Goal: Information Seeking & Learning: Check status

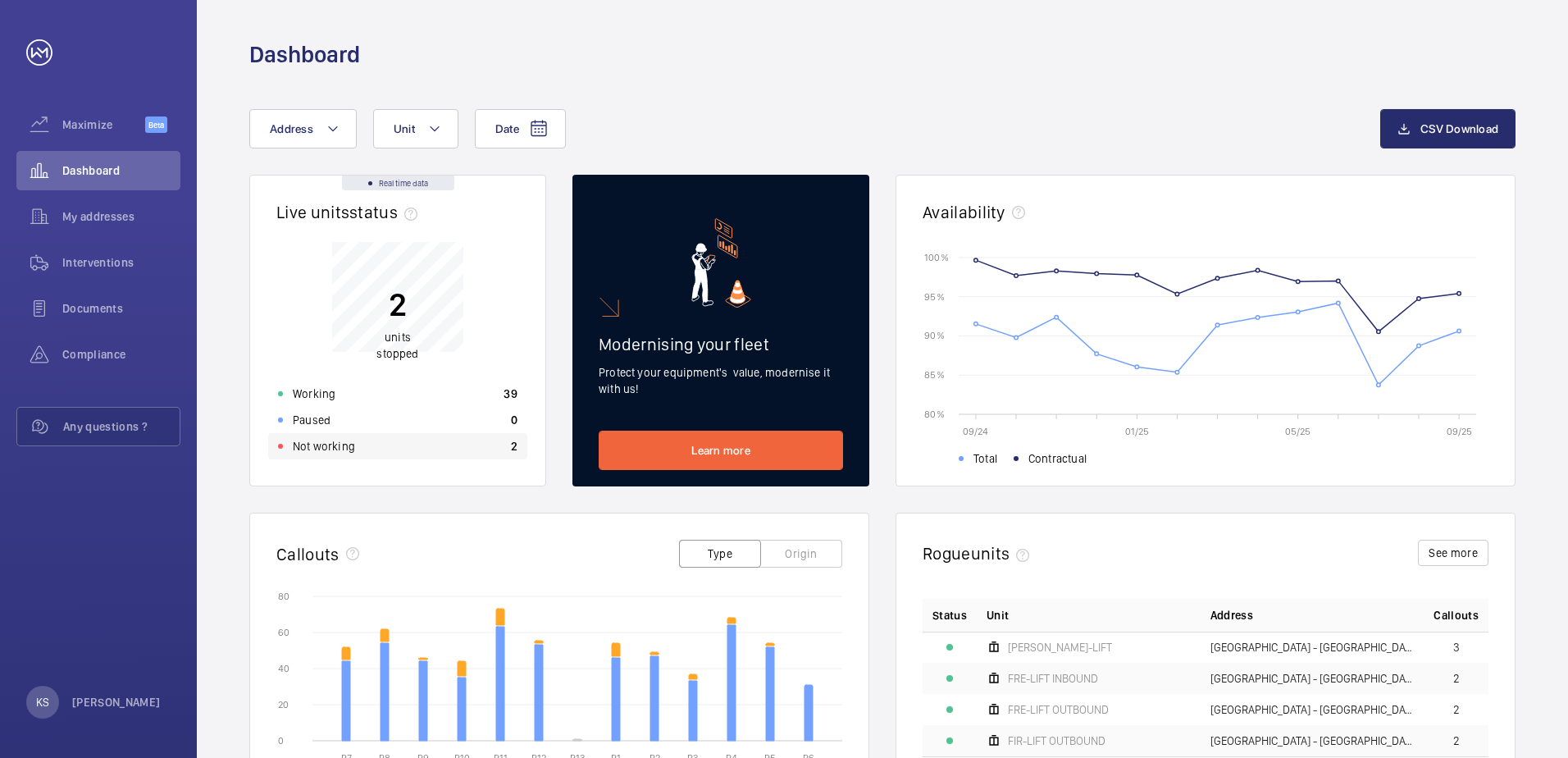
click at [337, 444] on p "Not working" at bounding box center [323, 446] width 62 height 17
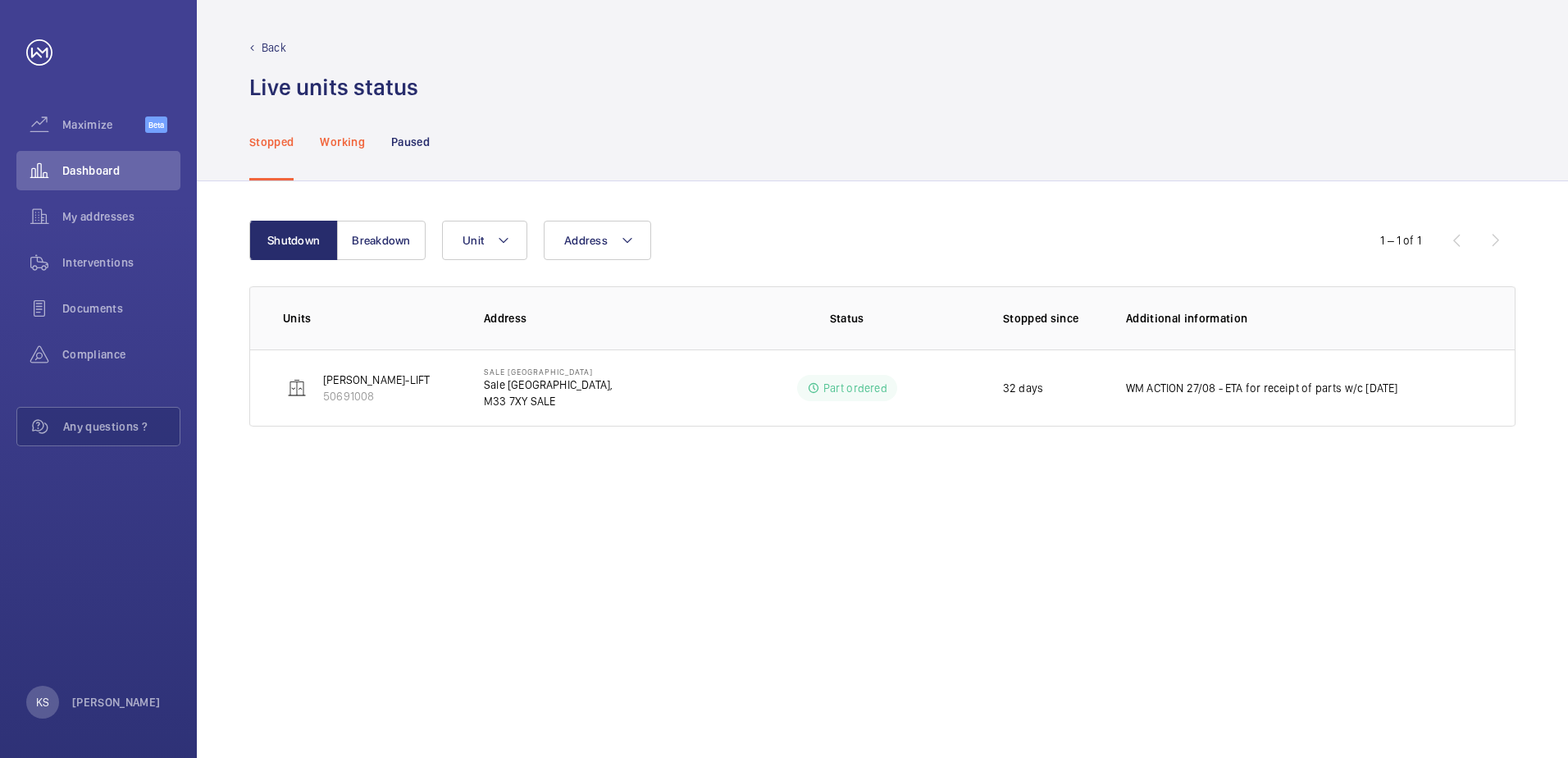
click at [335, 149] on p "Working" at bounding box center [341, 141] width 45 height 17
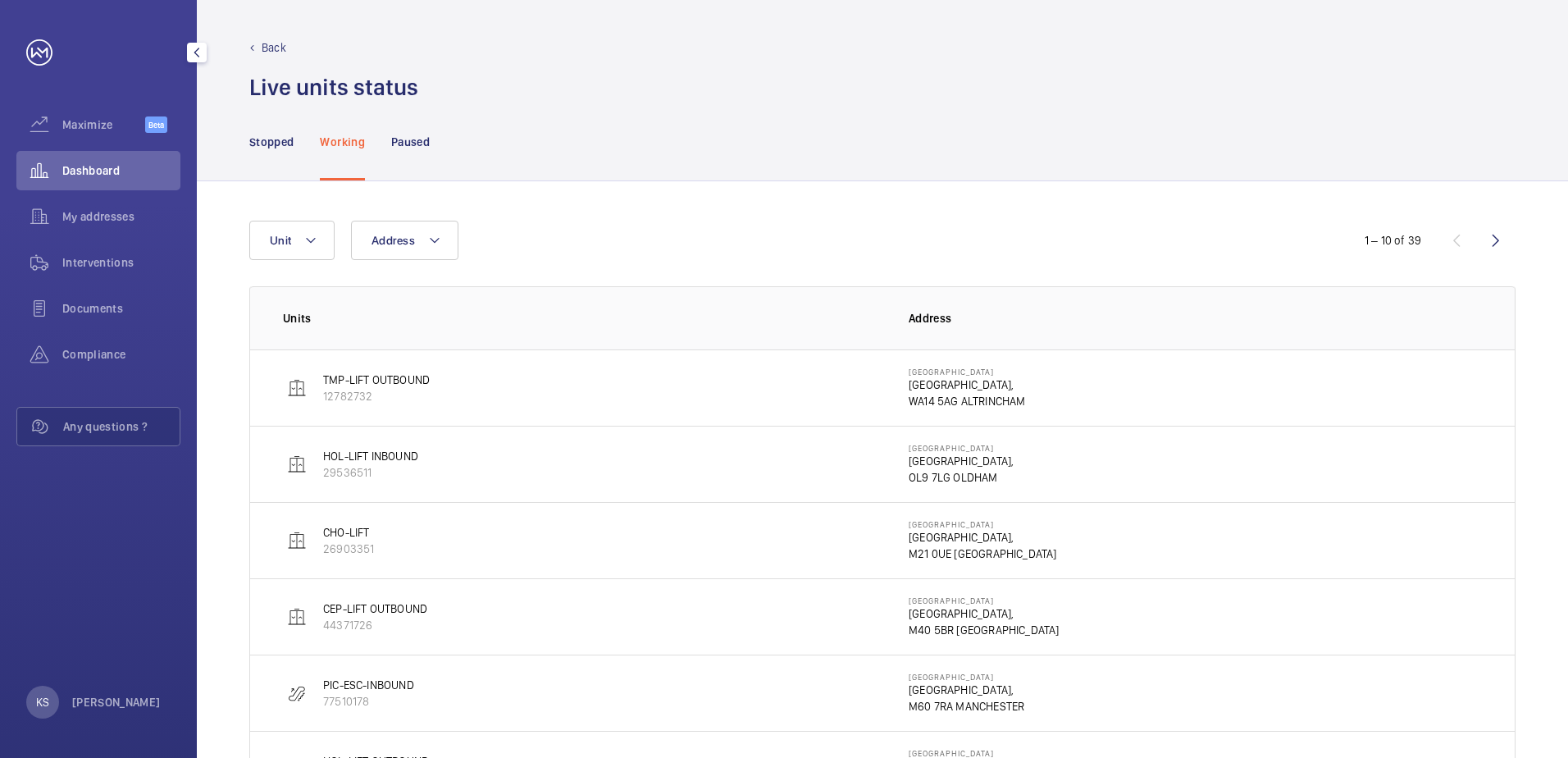
click at [190, 51] on mat-icon "button" at bounding box center [196, 52] width 20 height 13
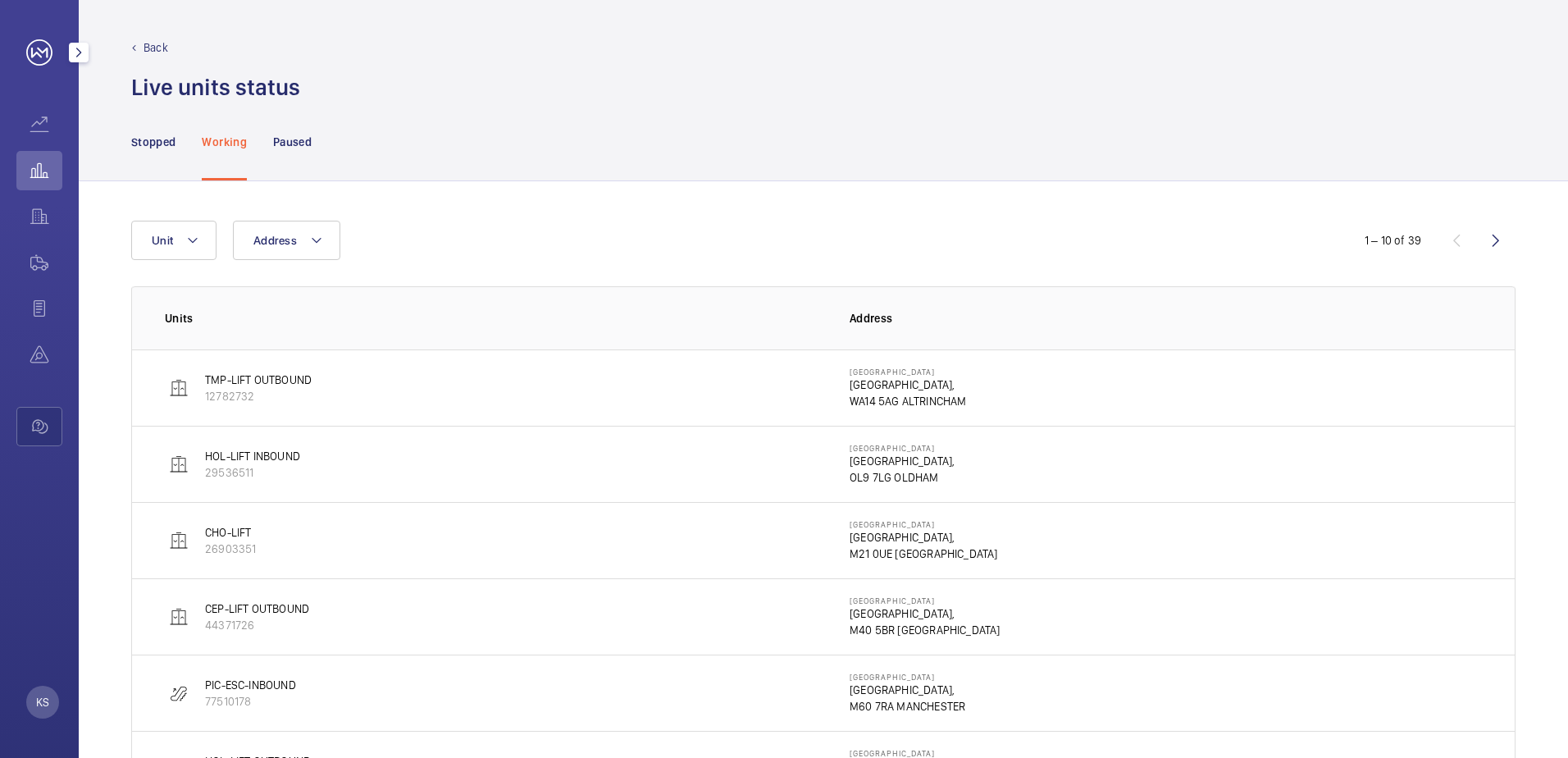
click at [72, 50] on mat-icon "button" at bounding box center [79, 52] width 20 height 13
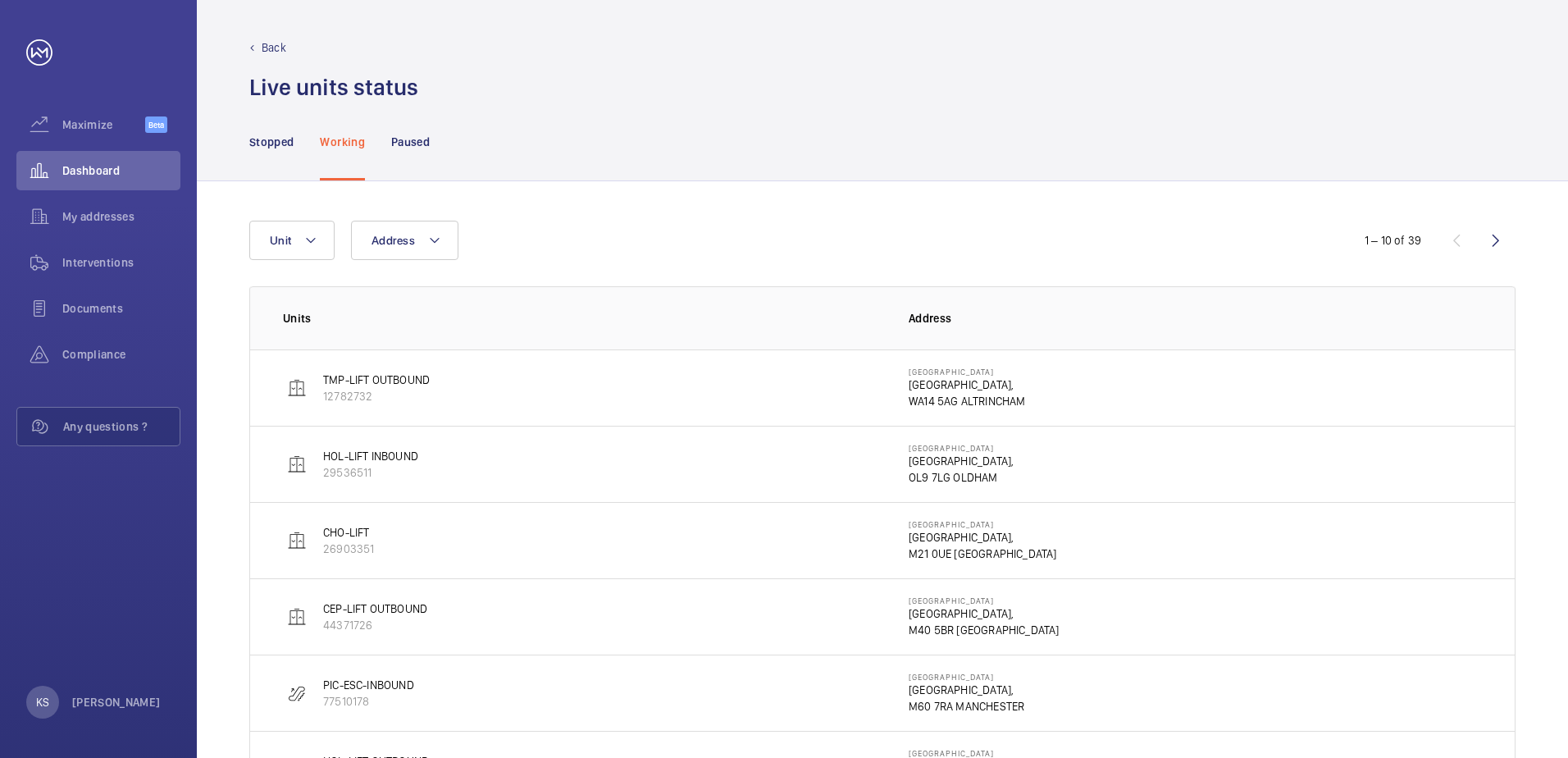
click at [263, 42] on p "Back" at bounding box center [274, 47] width 24 height 17
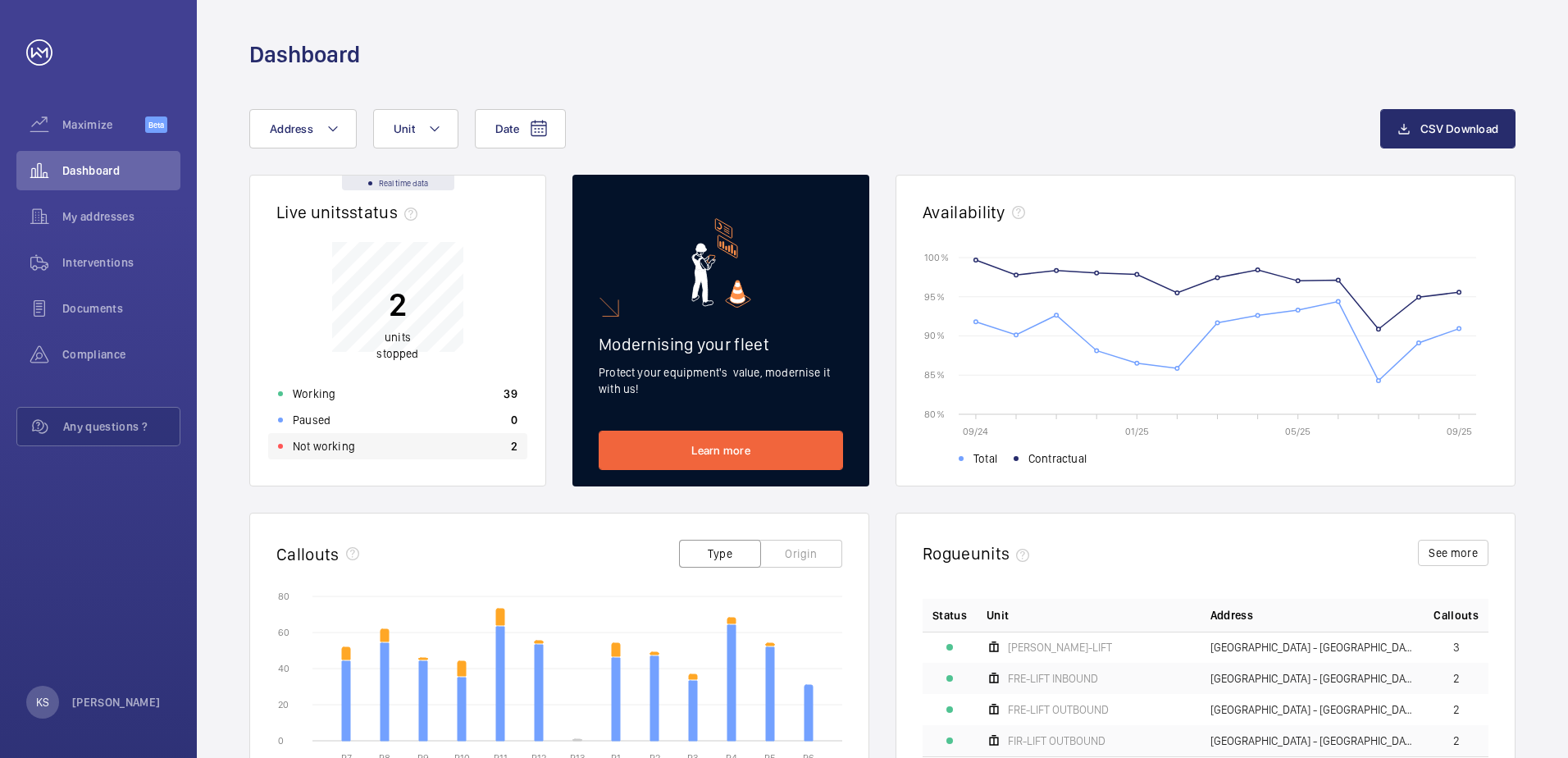
click at [326, 442] on p "Not working" at bounding box center [323, 446] width 62 height 17
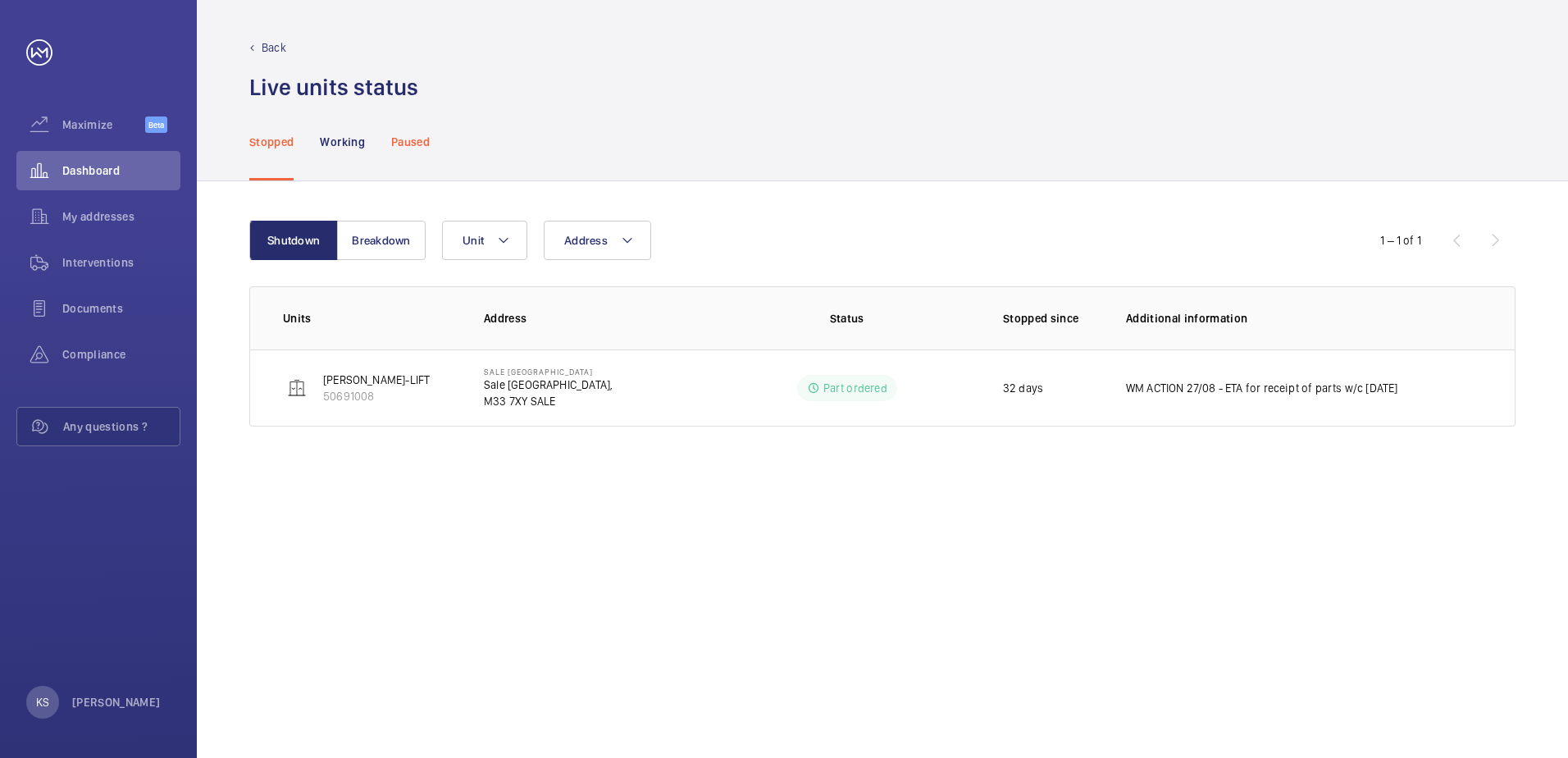
click at [424, 150] on div "Paused" at bounding box center [410, 141] width 38 height 78
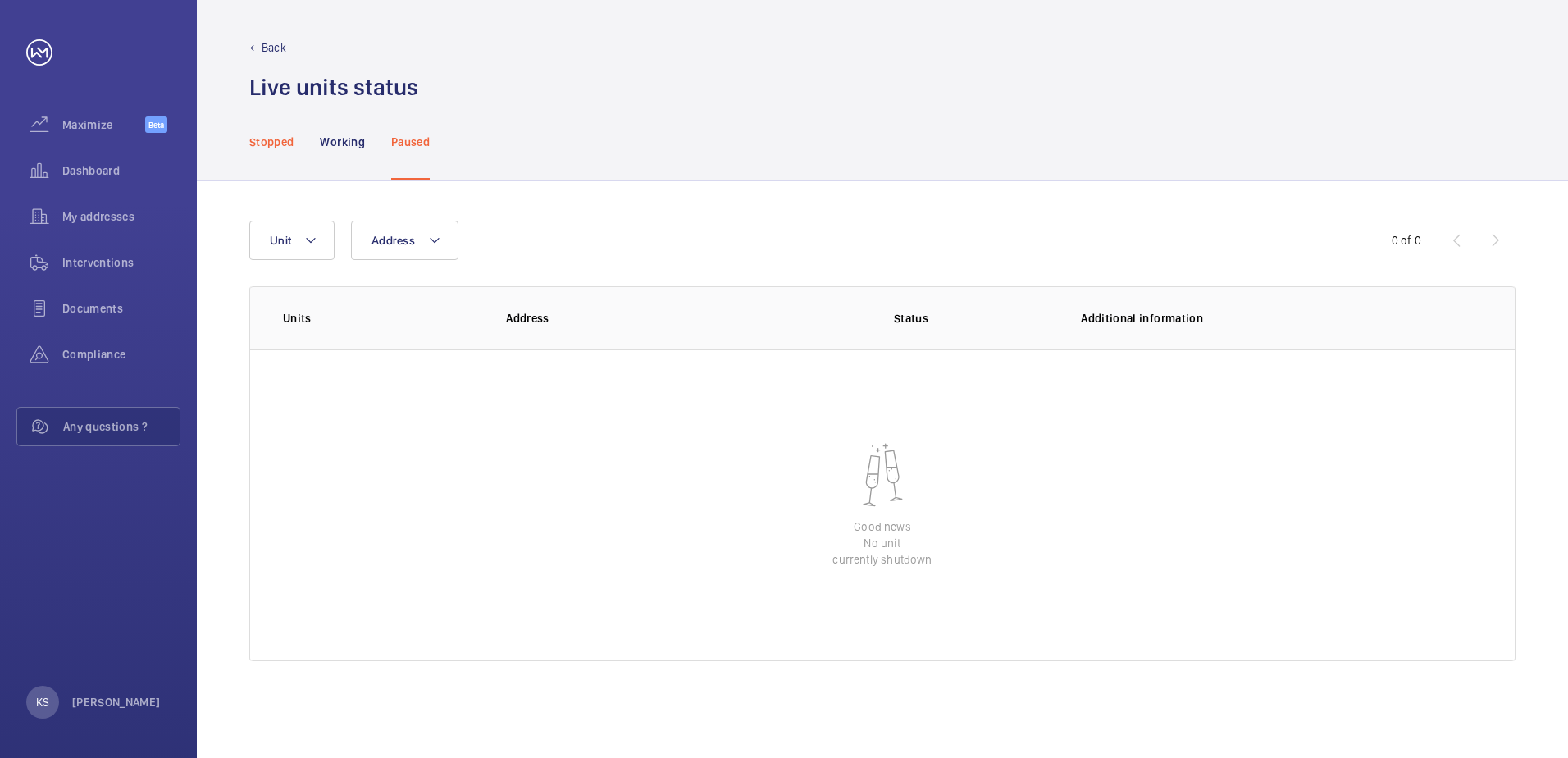
click at [289, 145] on p "Stopped" at bounding box center [272, 141] width 45 height 17
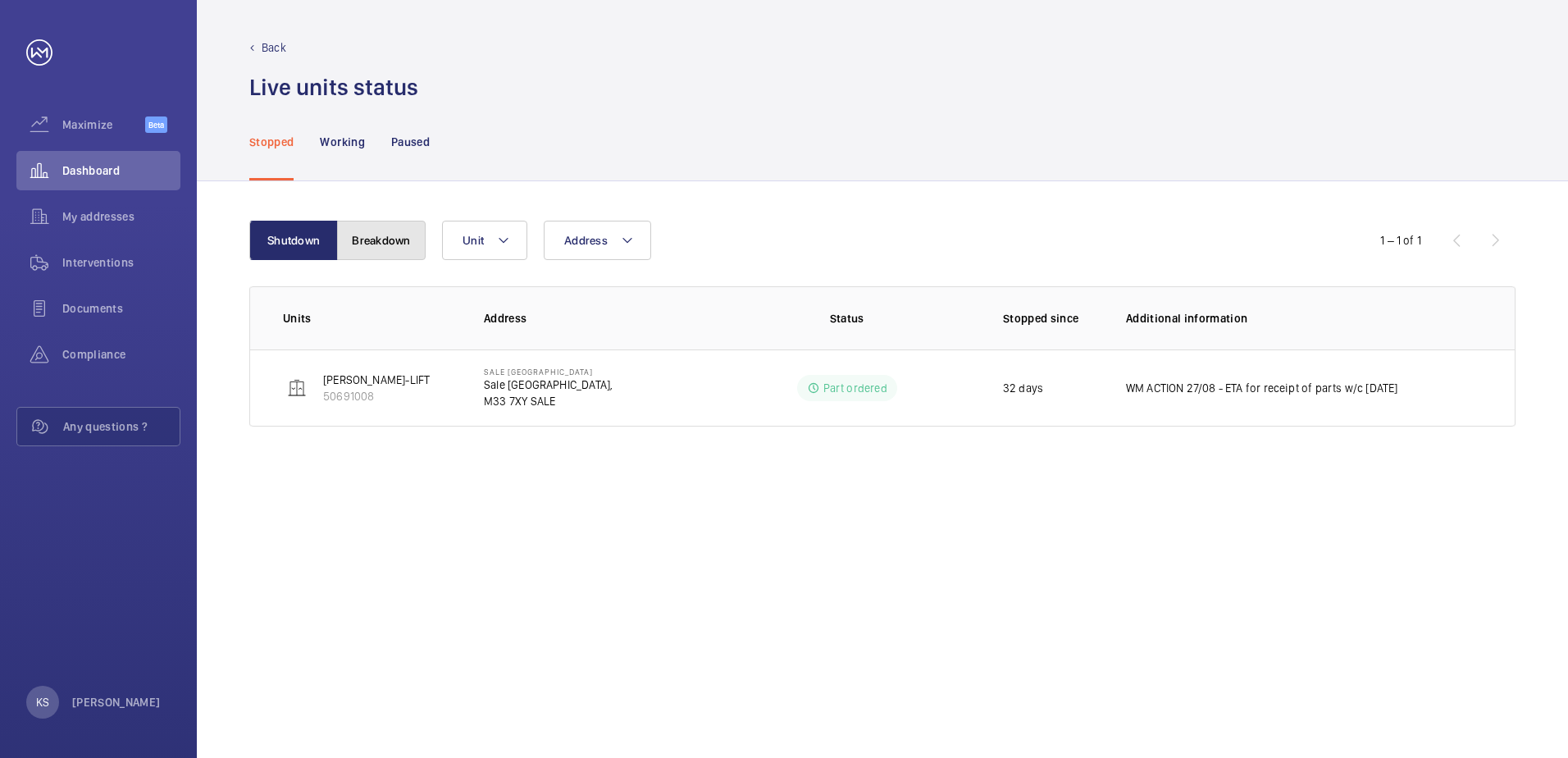
click at [381, 251] on button "Breakdown" at bounding box center [381, 240] width 88 height 39
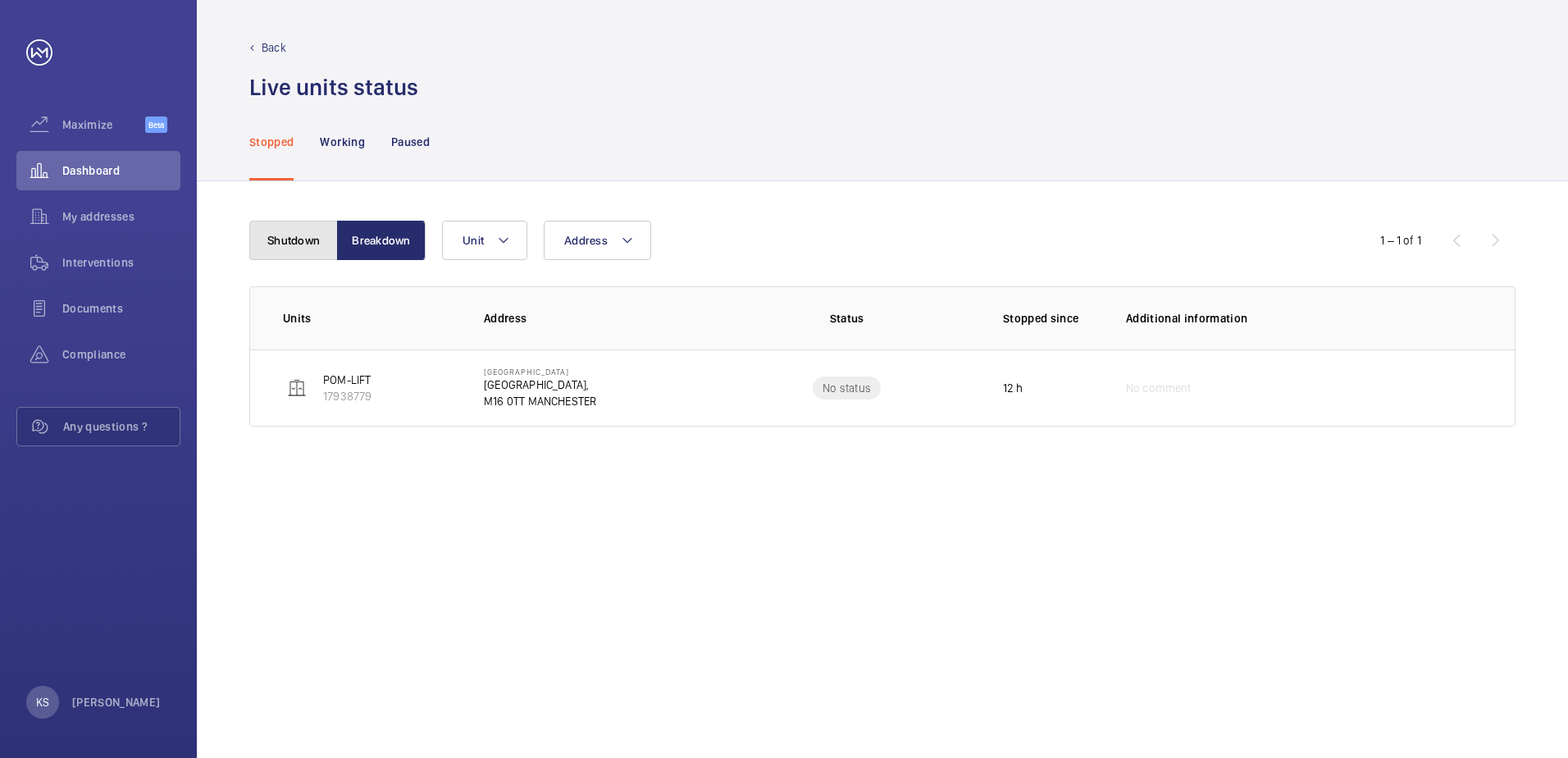
click at [297, 252] on button "Shutdown" at bounding box center [293, 240] width 88 height 39
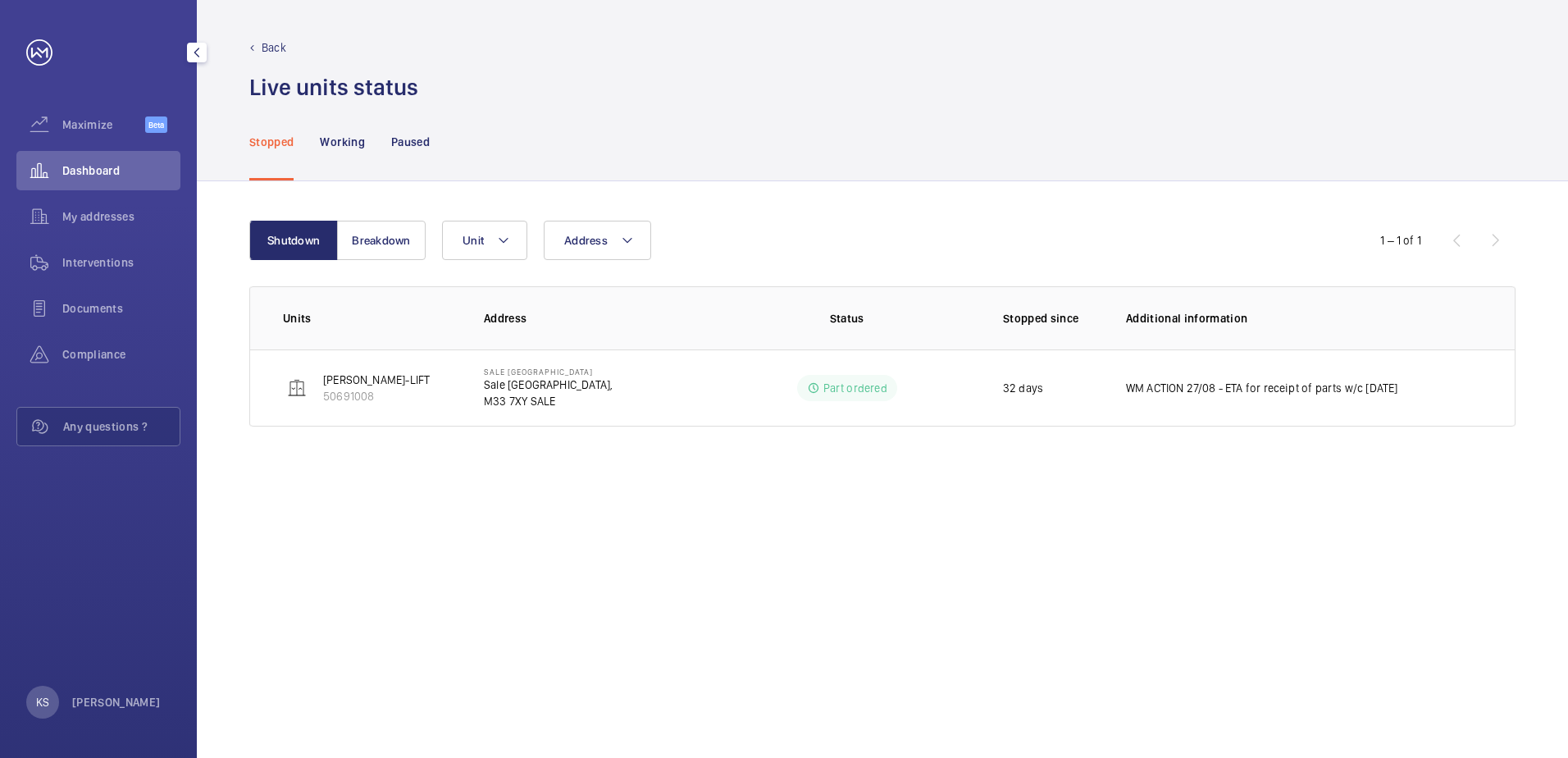
click at [100, 172] on span "Dashboard" at bounding box center [120, 170] width 118 height 17
